Goal: Task Accomplishment & Management: Manage account settings

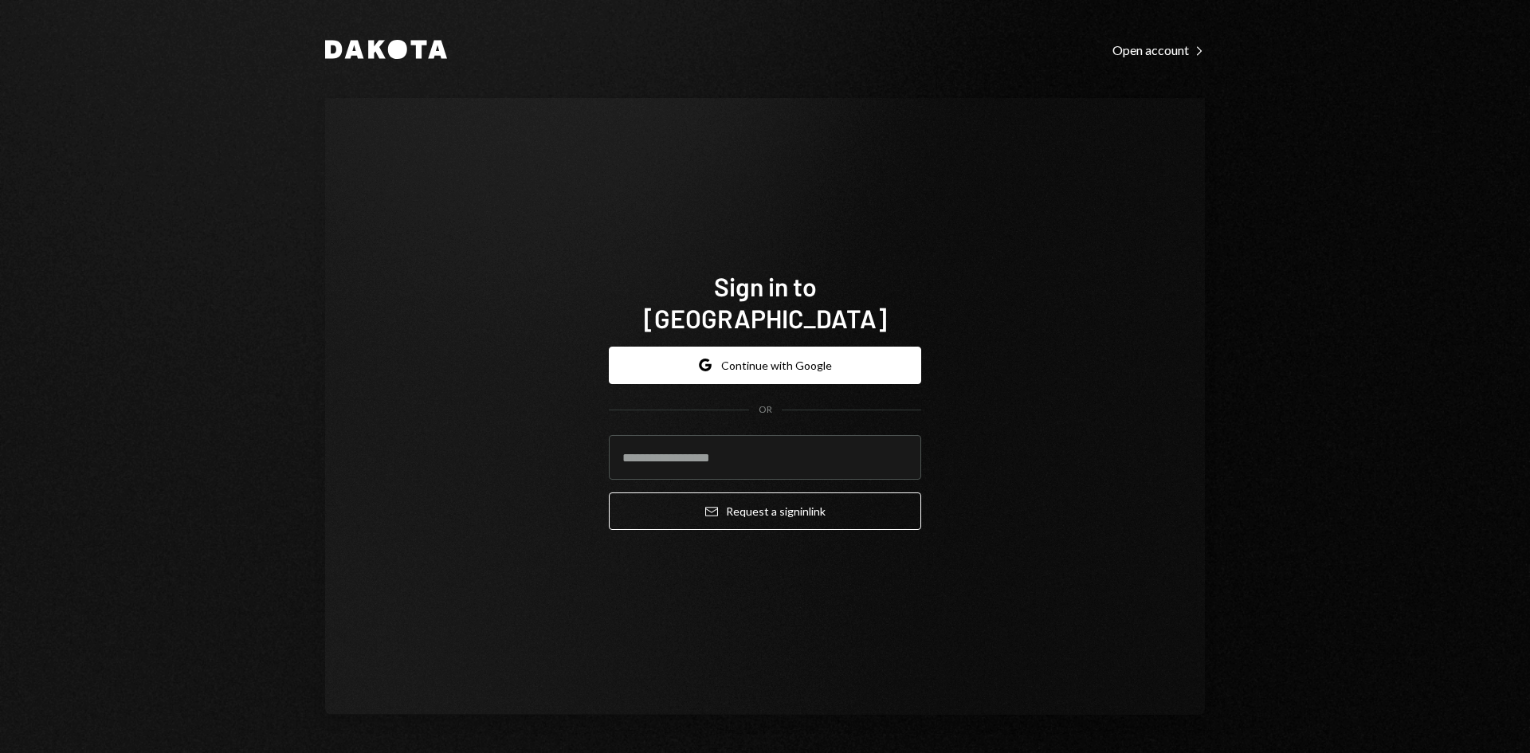
type input "**********"
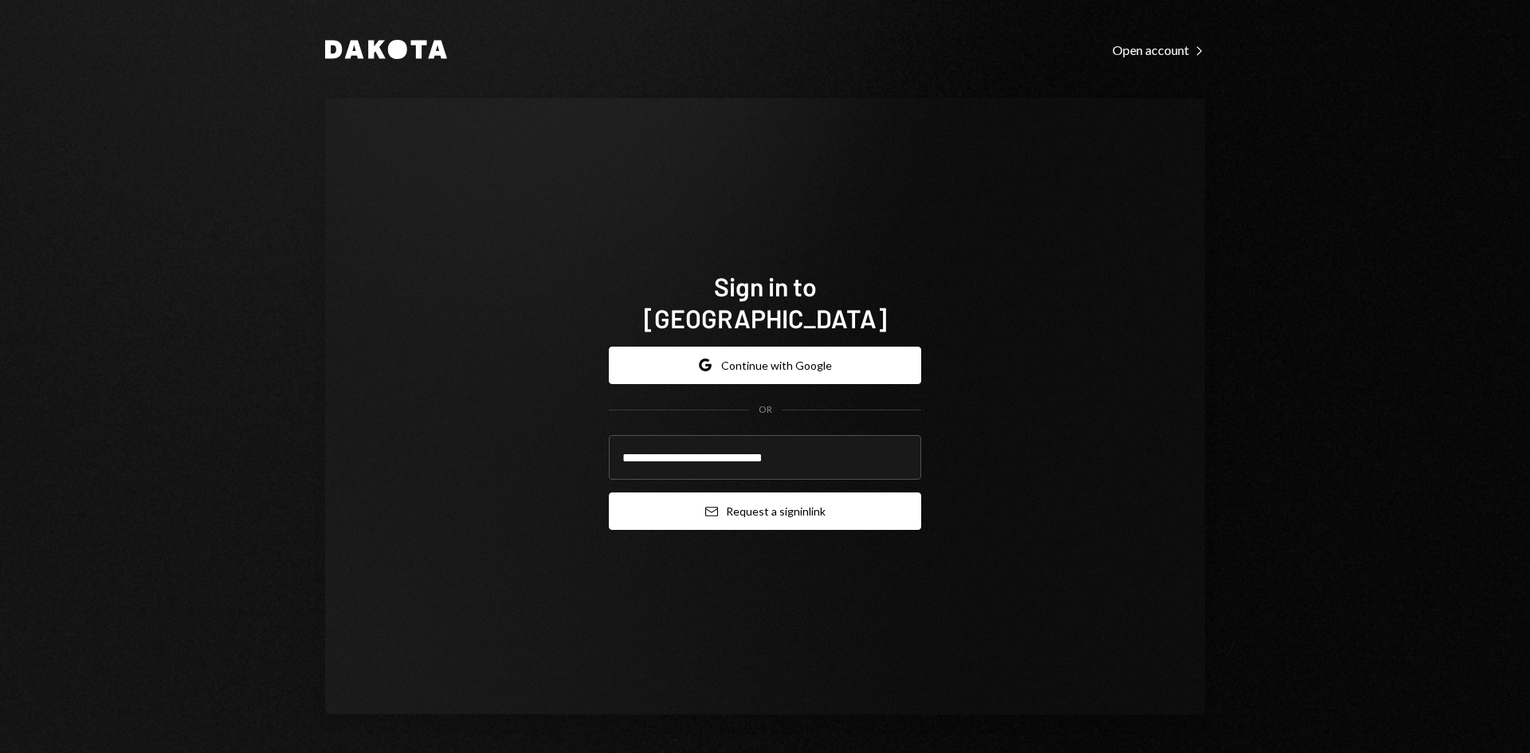
click at [727, 500] on button "Email Request a sign in link" at bounding box center [765, 510] width 312 height 37
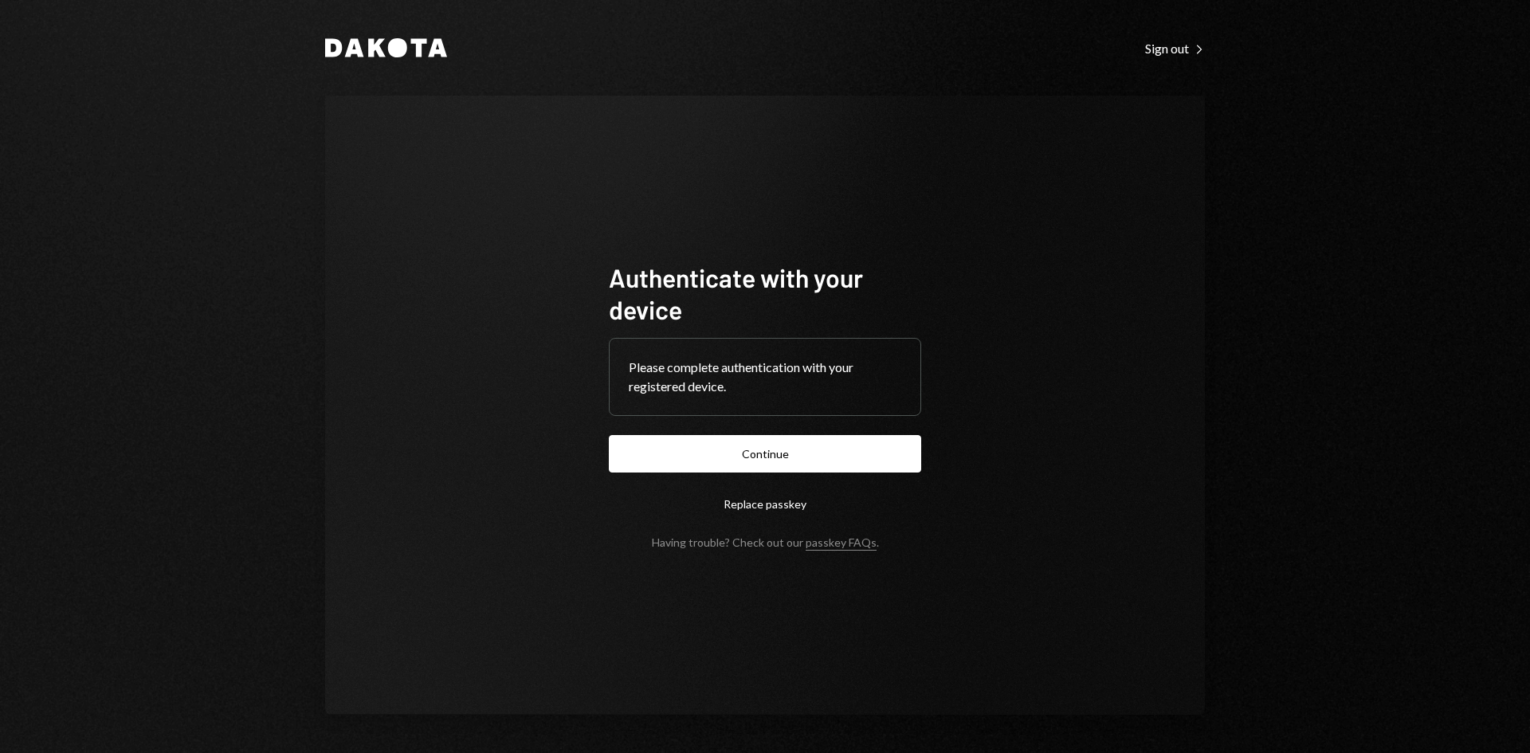
click at [816, 454] on button "Continue" at bounding box center [765, 453] width 312 height 37
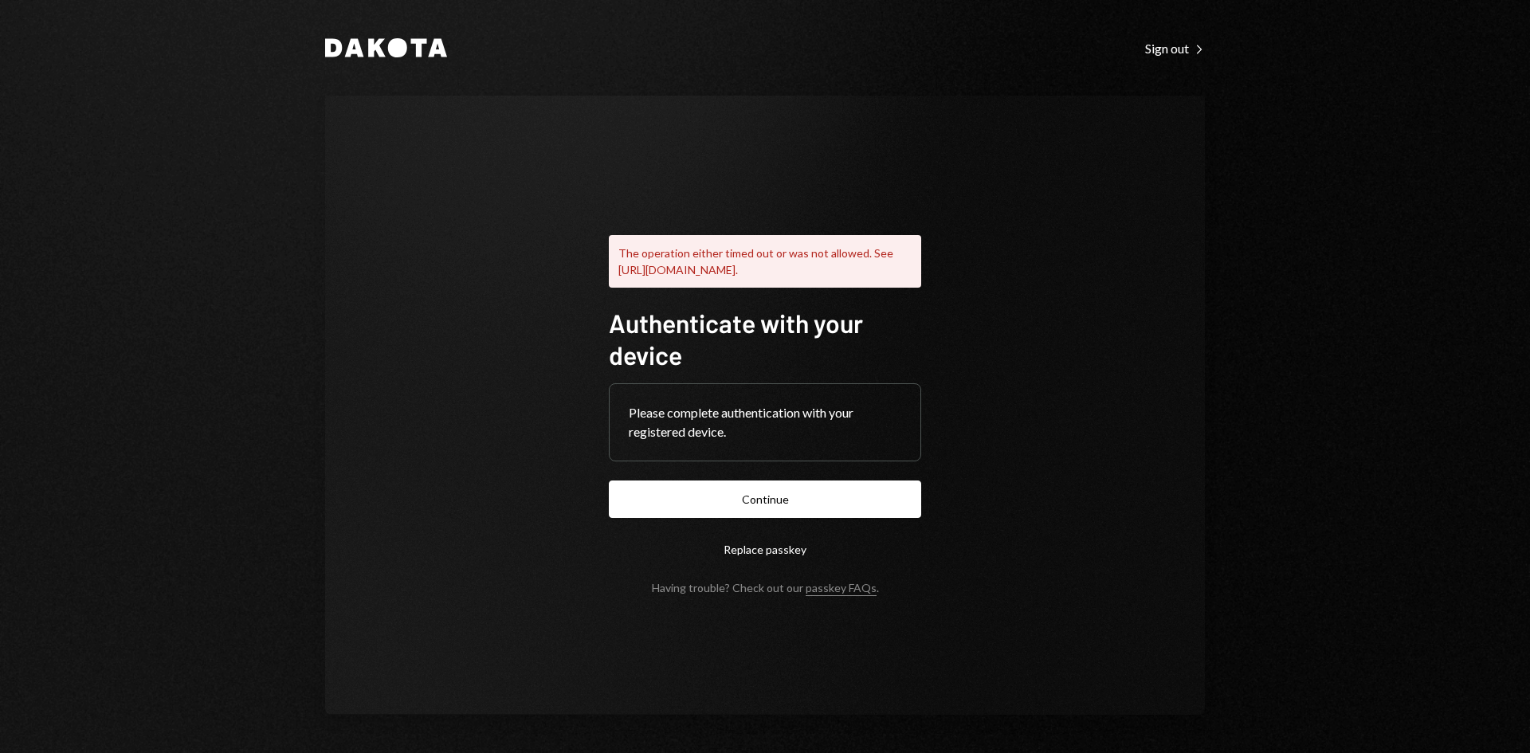
click at [849, 497] on button "Continue" at bounding box center [765, 498] width 312 height 37
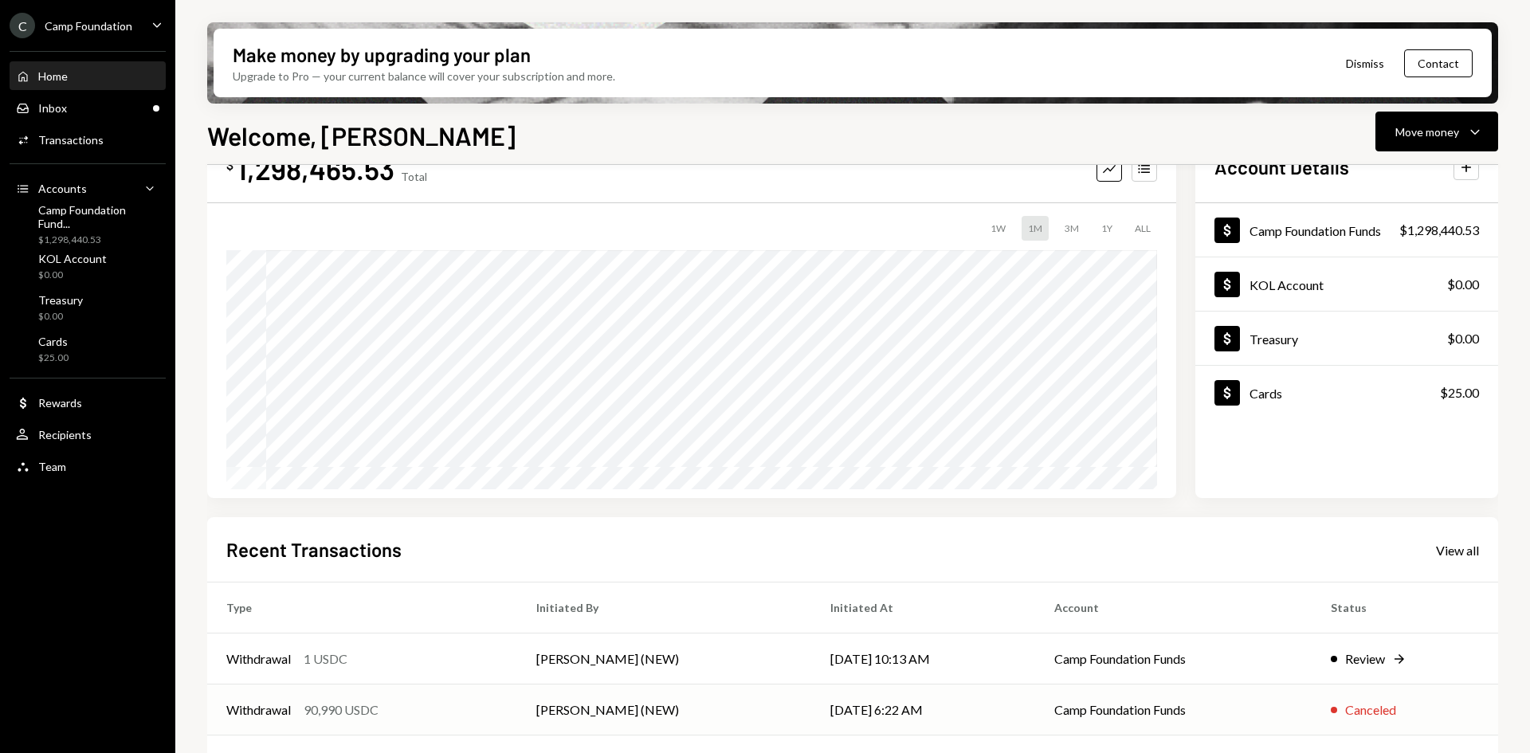
scroll to position [159, 0]
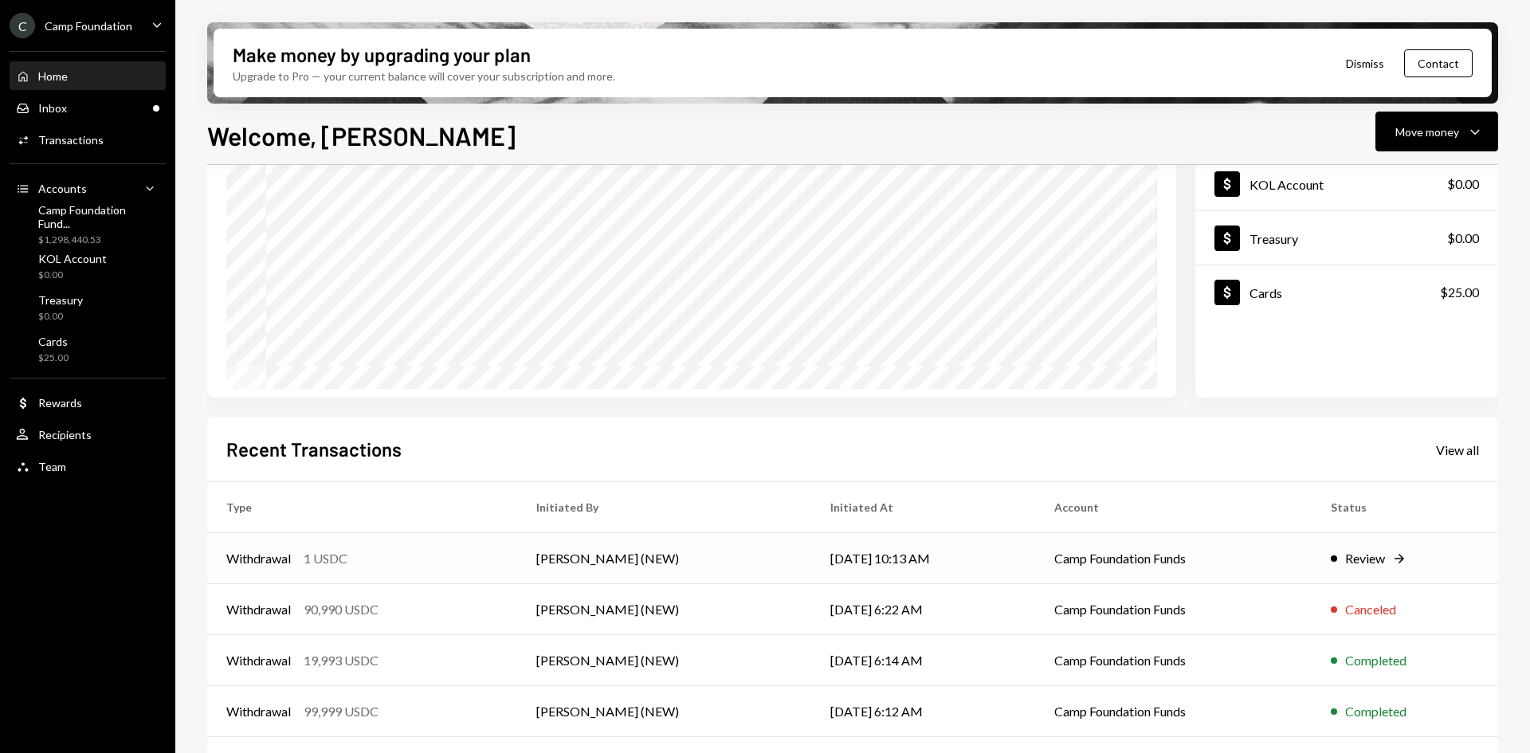
click at [569, 561] on td "[PERSON_NAME] (NEW)" at bounding box center [664, 558] width 294 height 51
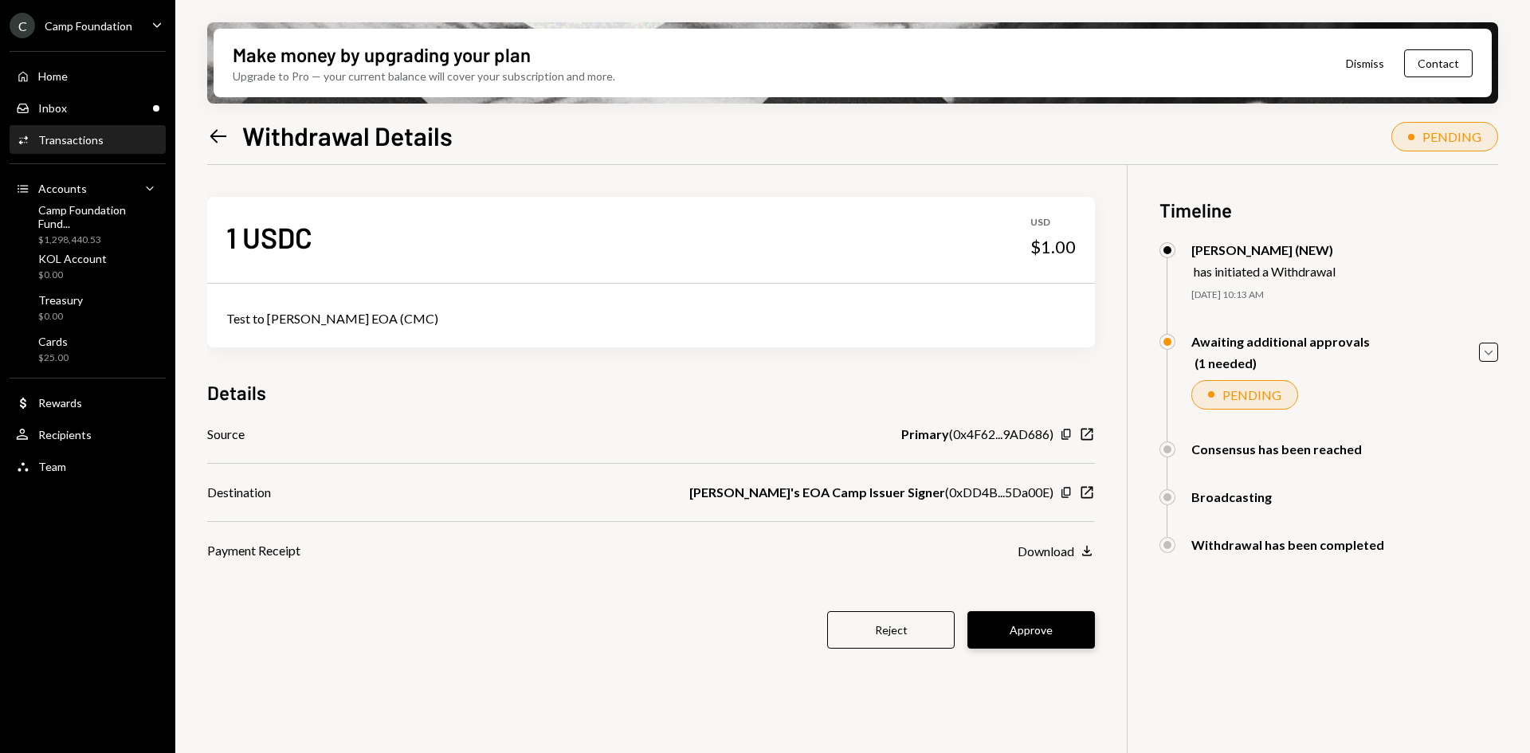
click at [1042, 627] on button "Approve" at bounding box center [1030, 629] width 127 height 37
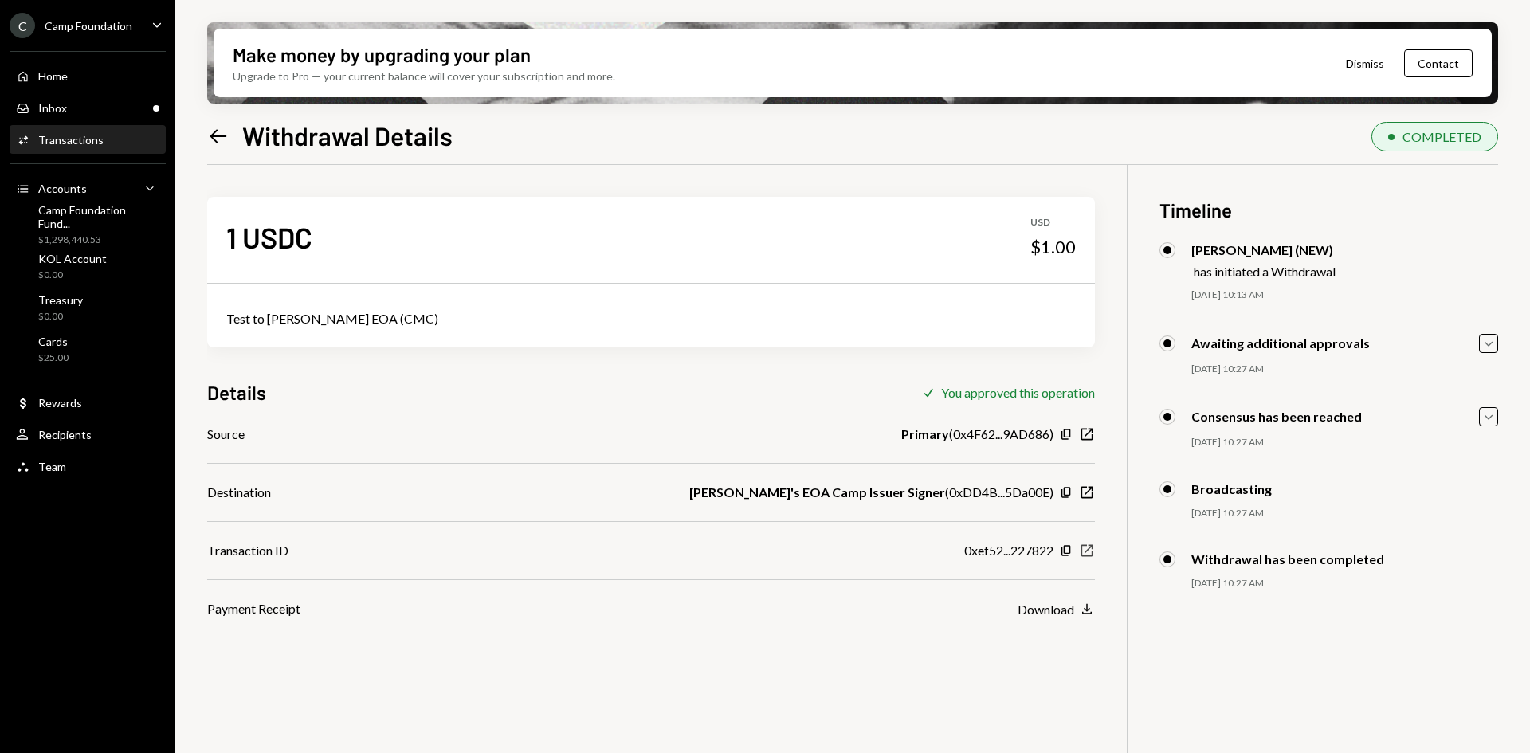
click at [1085, 551] on icon "button" at bounding box center [1087, 551] width 12 height 12
click at [217, 136] on icon at bounding box center [218, 136] width 17 height 14
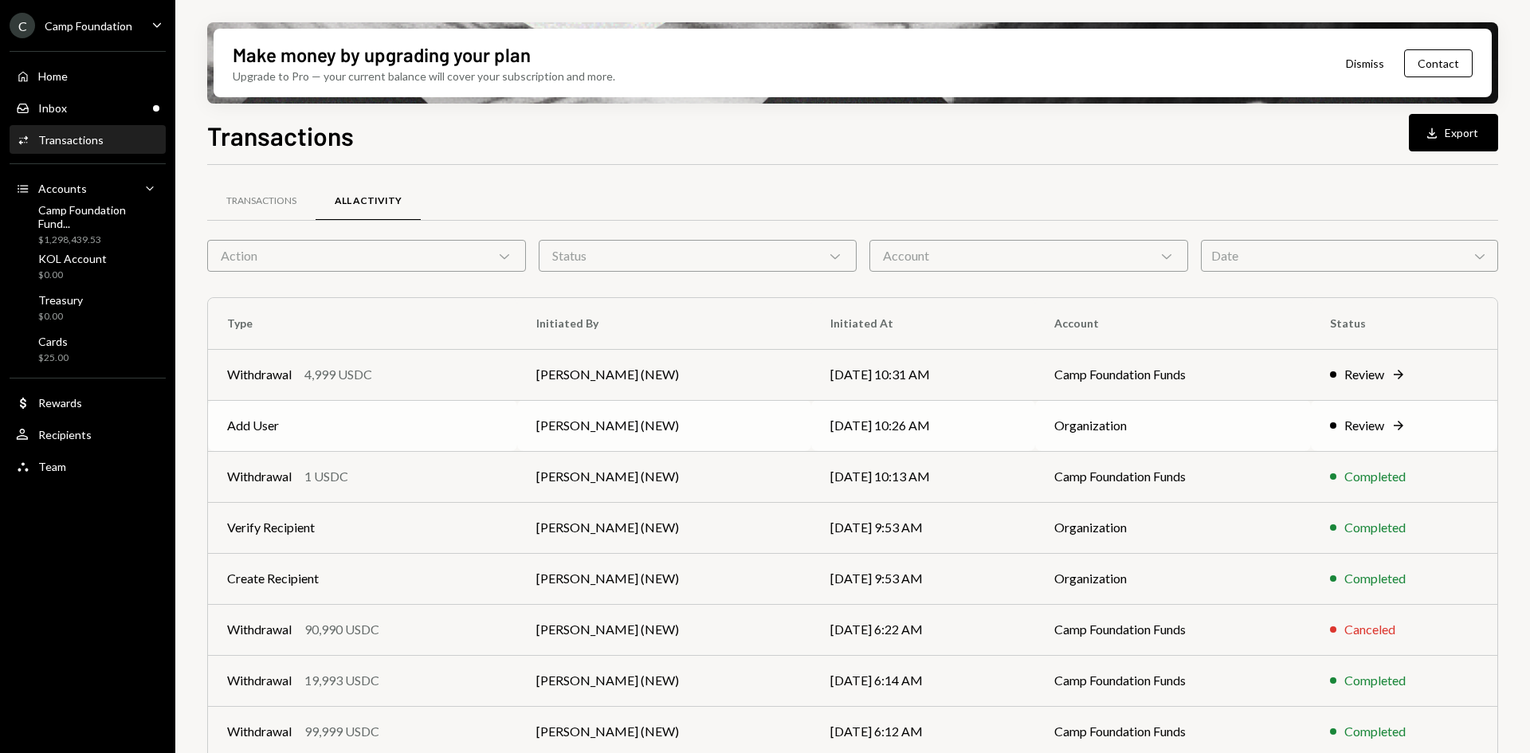
click at [833, 421] on td "[DATE] 10:26 AM" at bounding box center [923, 425] width 224 height 51
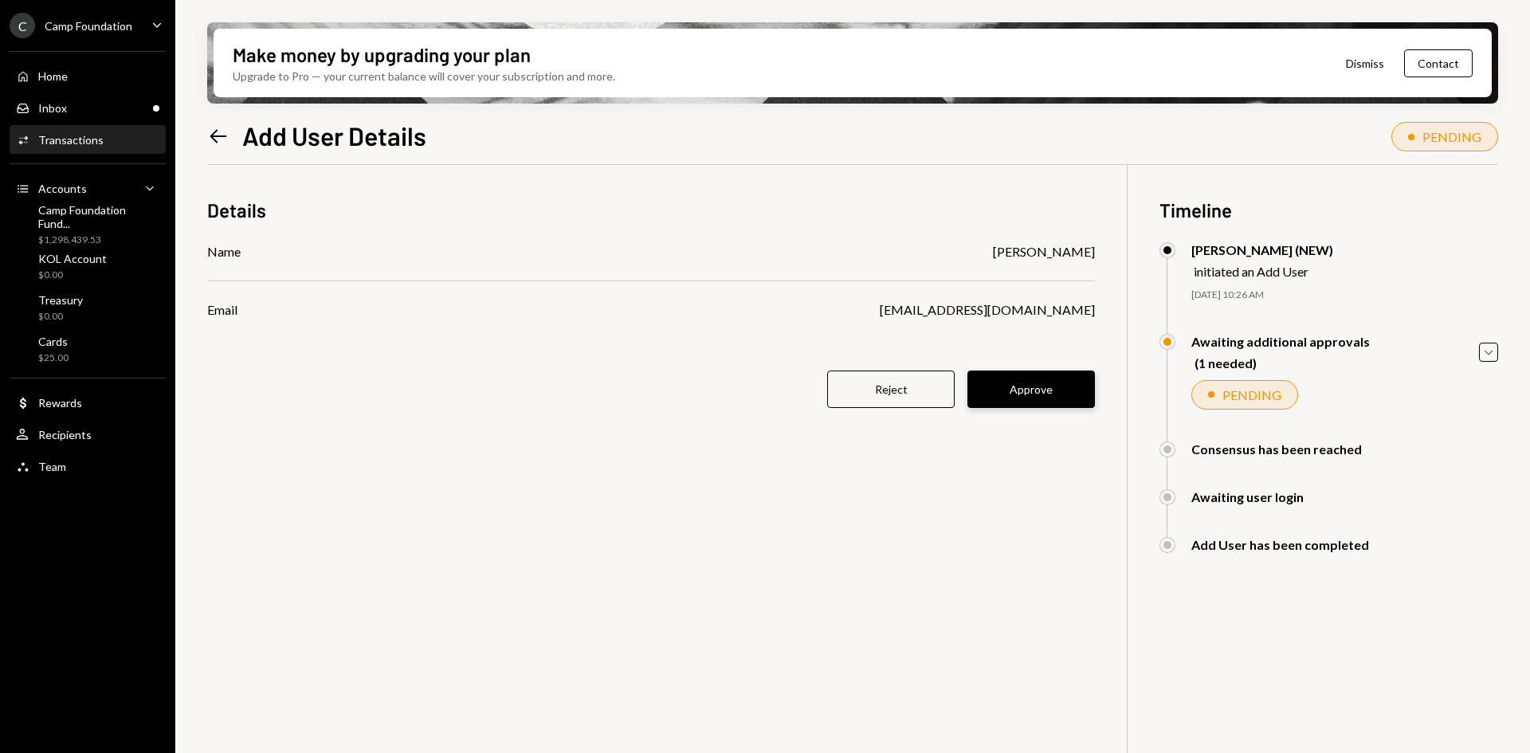
click at [1030, 397] on button "Approve" at bounding box center [1030, 388] width 127 height 37
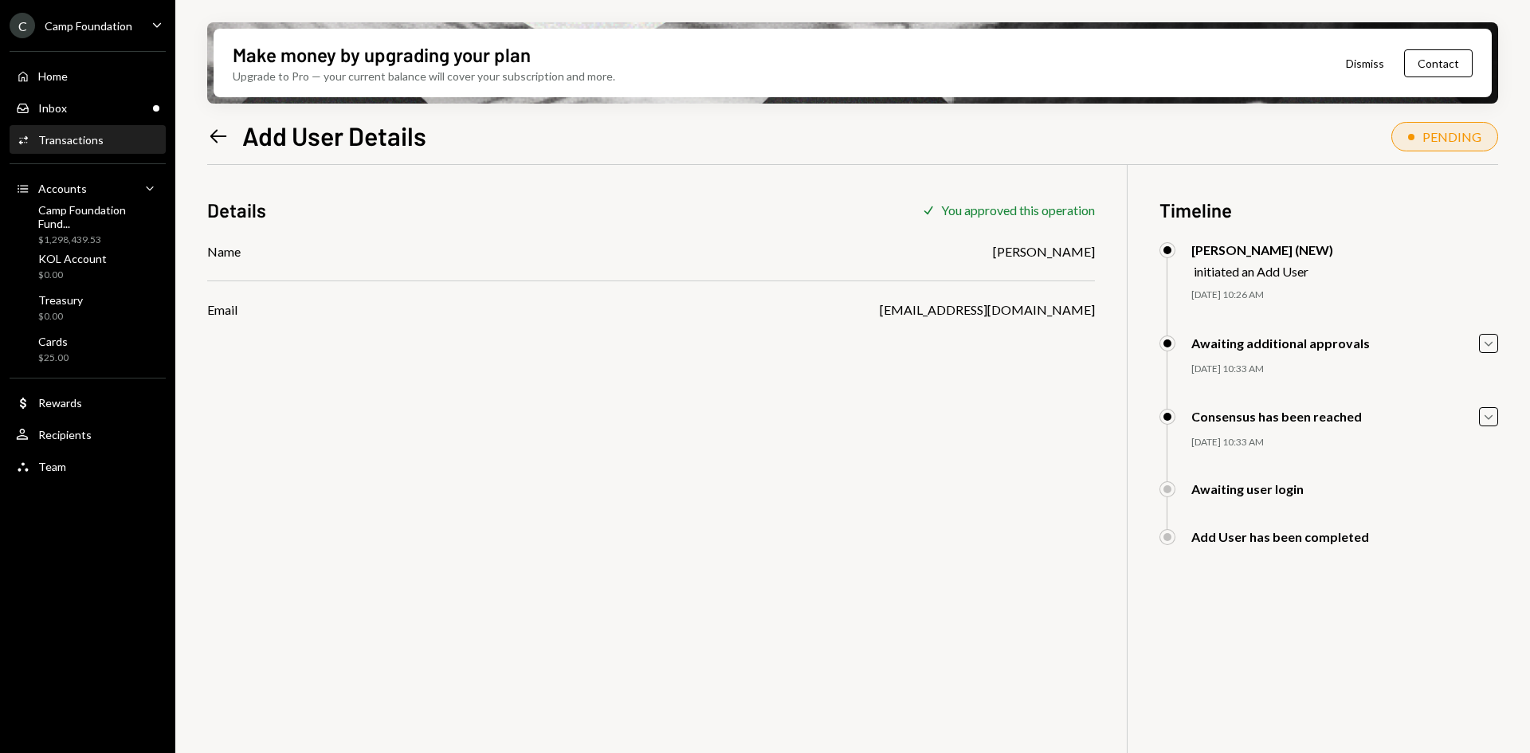
click at [212, 135] on icon at bounding box center [218, 136] width 17 height 14
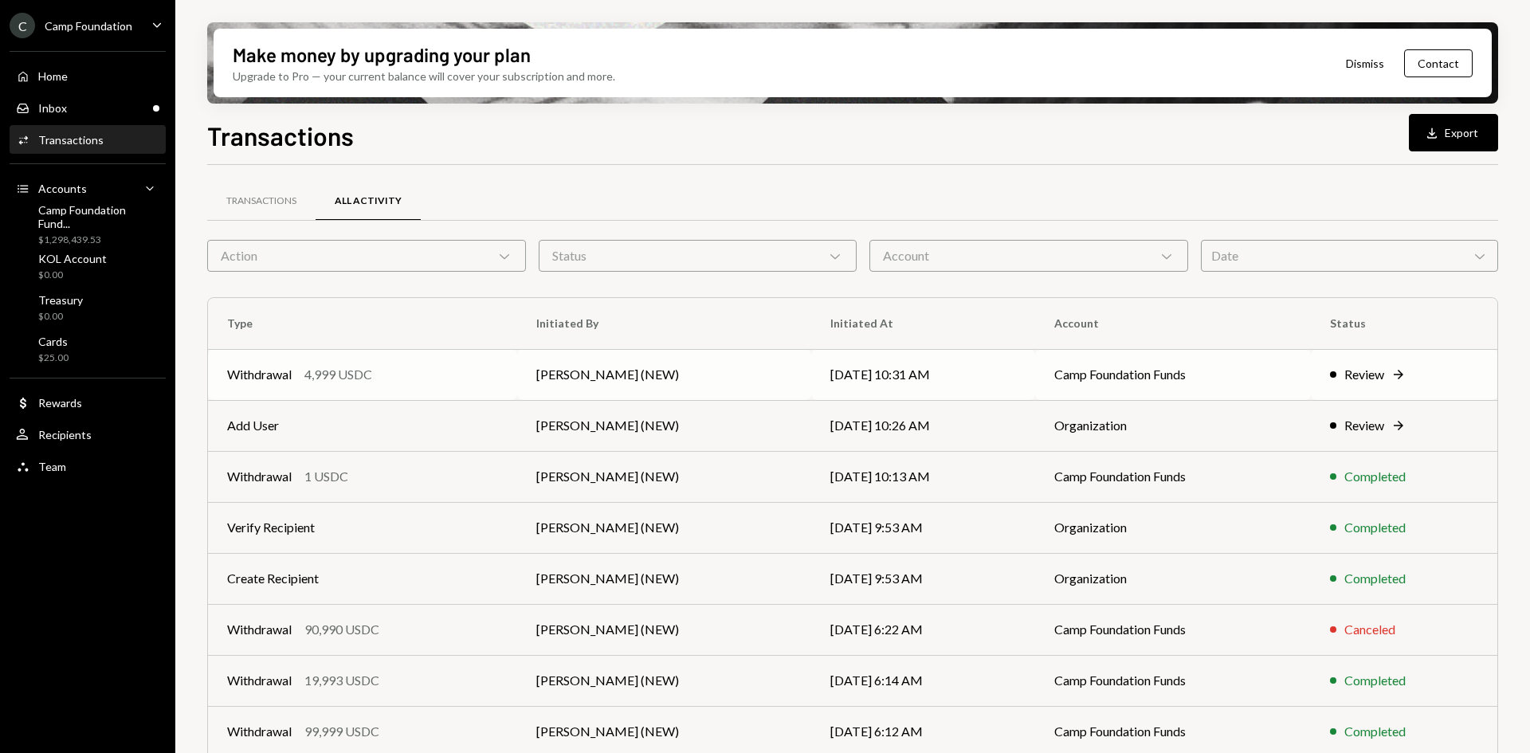
click at [645, 378] on td "[PERSON_NAME] (NEW)" at bounding box center [664, 374] width 294 height 51
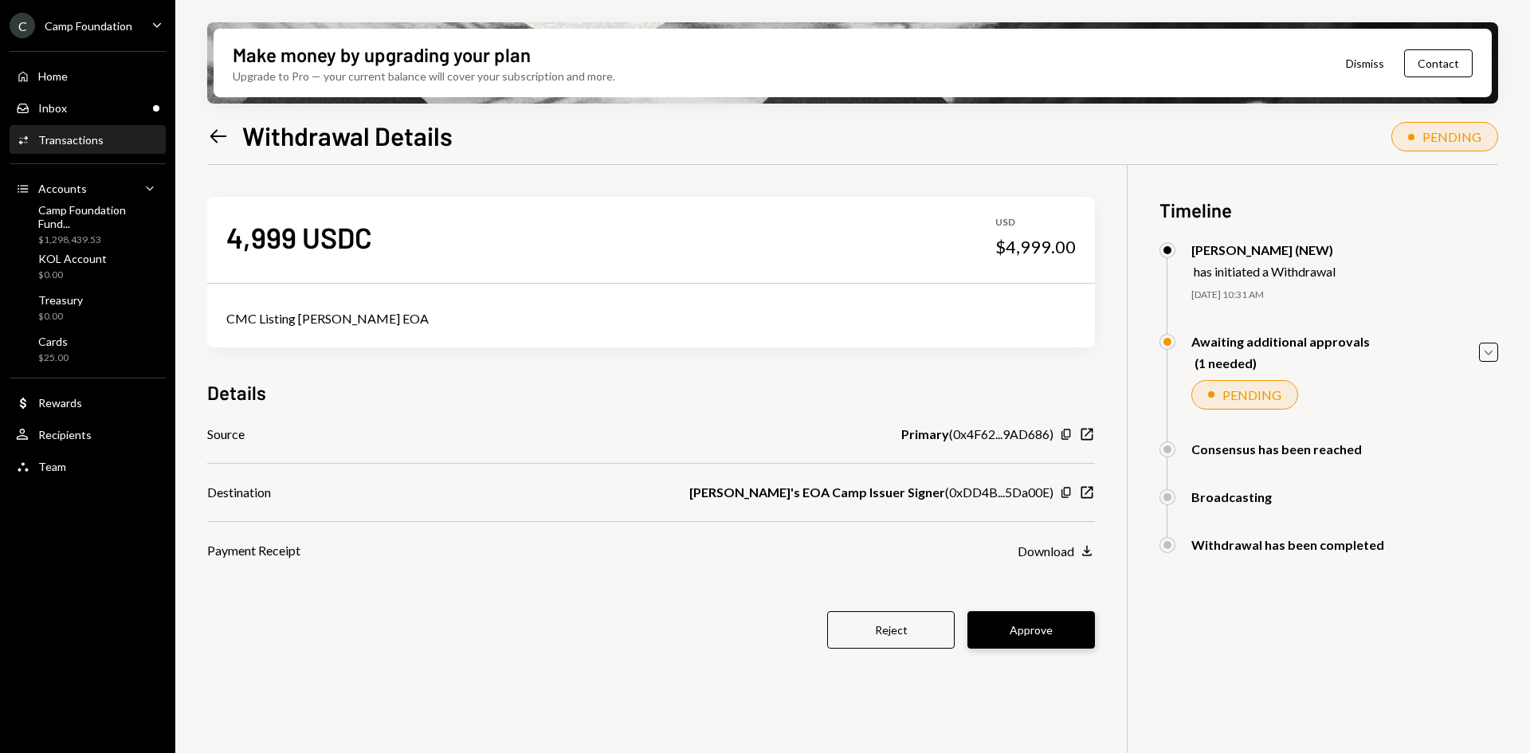
click at [1043, 628] on button "Approve" at bounding box center [1030, 629] width 127 height 37
